Goal: Navigation & Orientation: Find specific page/section

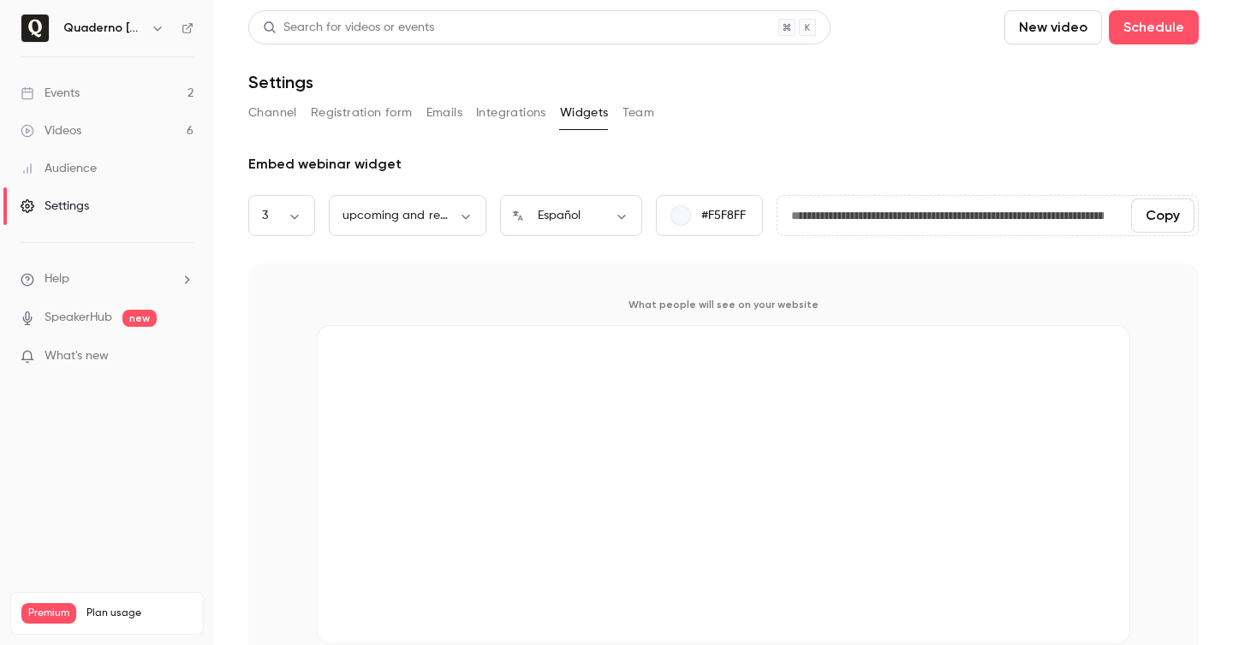
click at [148, 25] on button "button" at bounding box center [157, 28] width 21 height 21
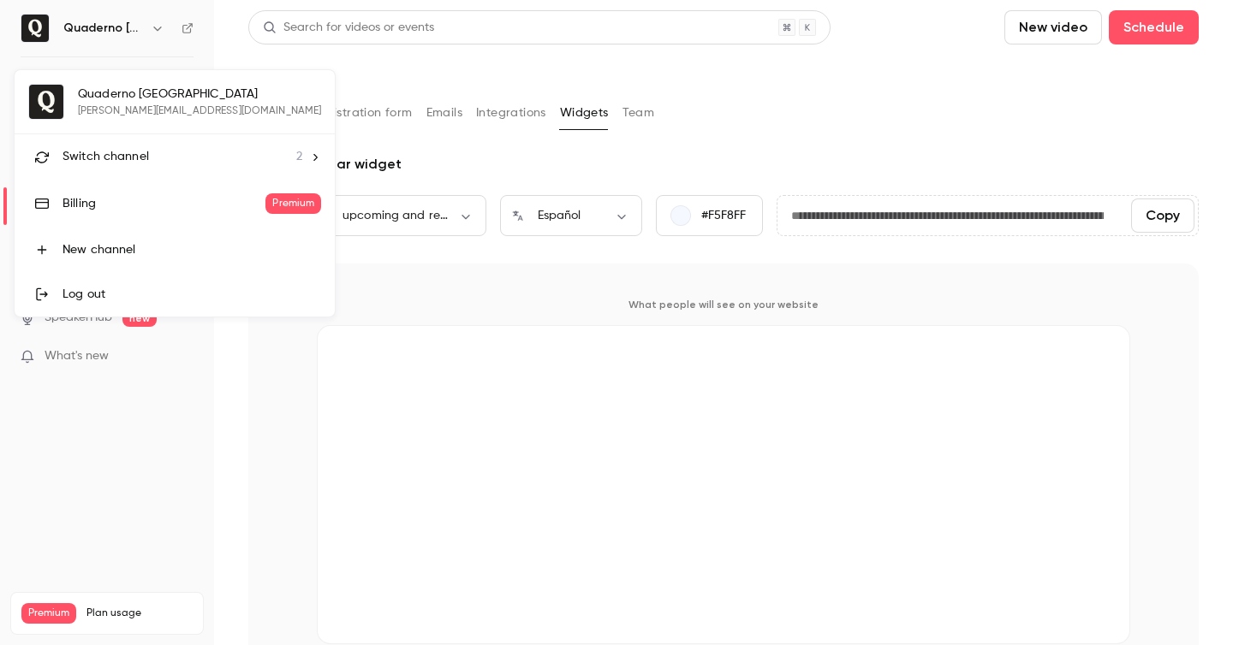
click at [168, 143] on li "Switch channel 2" at bounding box center [175, 156] width 320 height 45
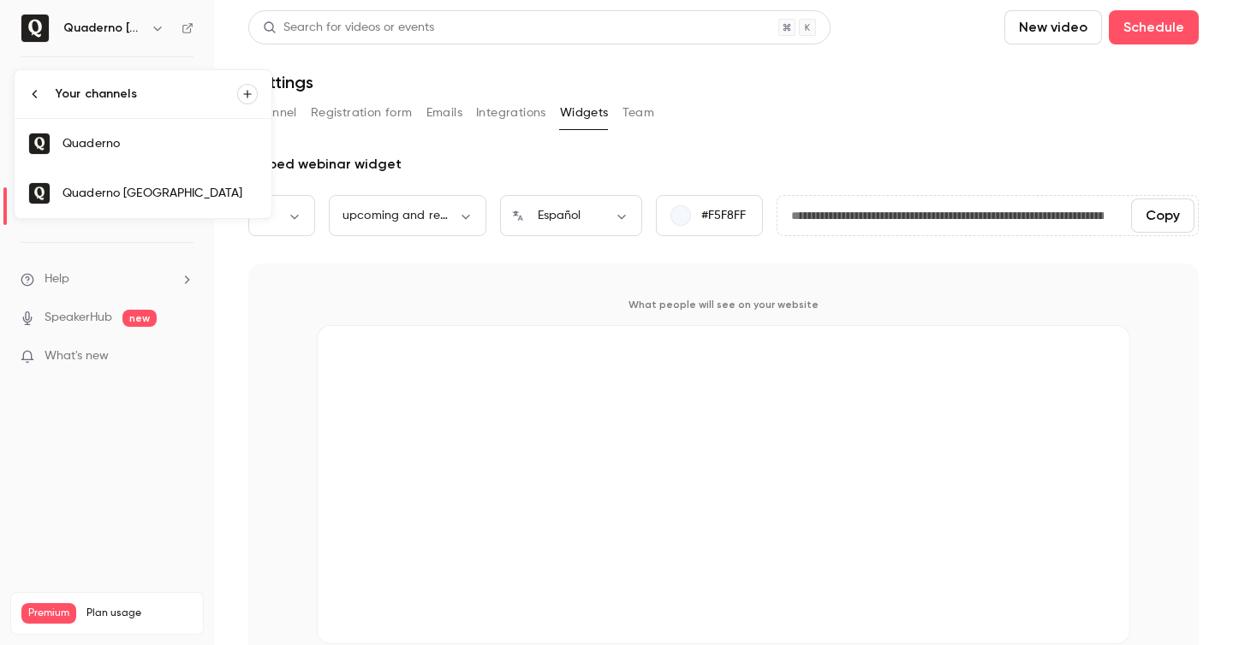
click at [92, 154] on link "Quaderno" at bounding box center [143, 144] width 257 height 50
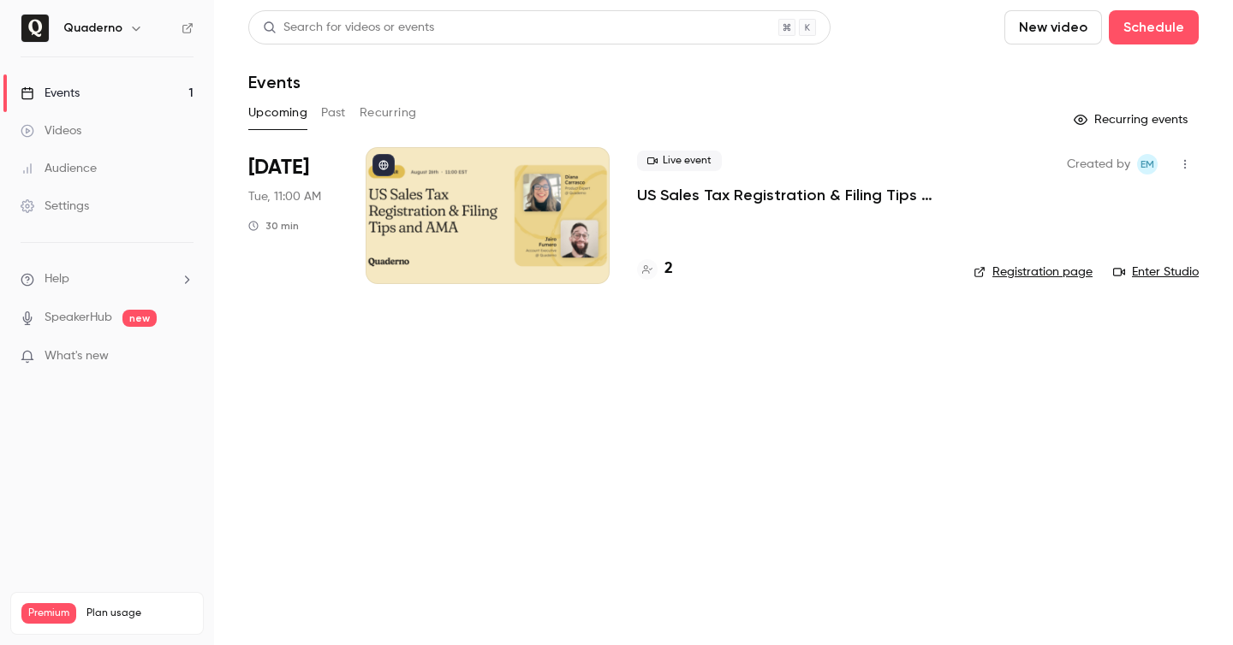
click at [336, 110] on button "Past" at bounding box center [333, 112] width 25 height 27
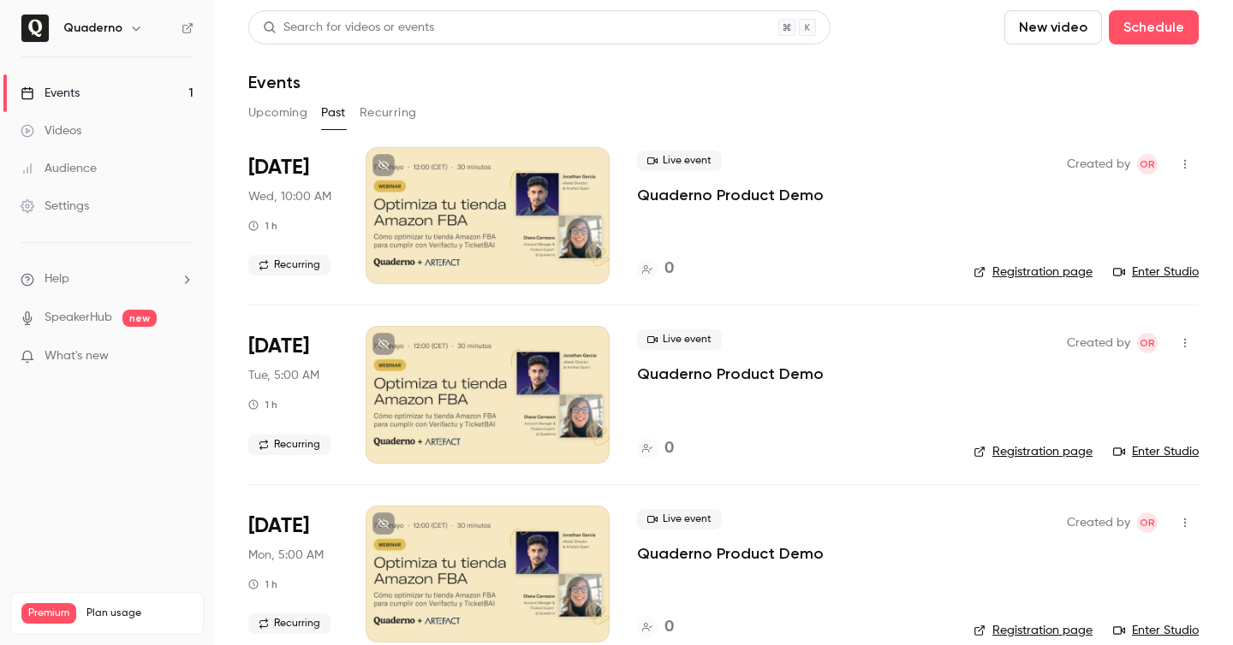
click at [277, 115] on button "Upcoming" at bounding box center [277, 112] width 59 height 27
